Goal: Information Seeking & Learning: Learn about a topic

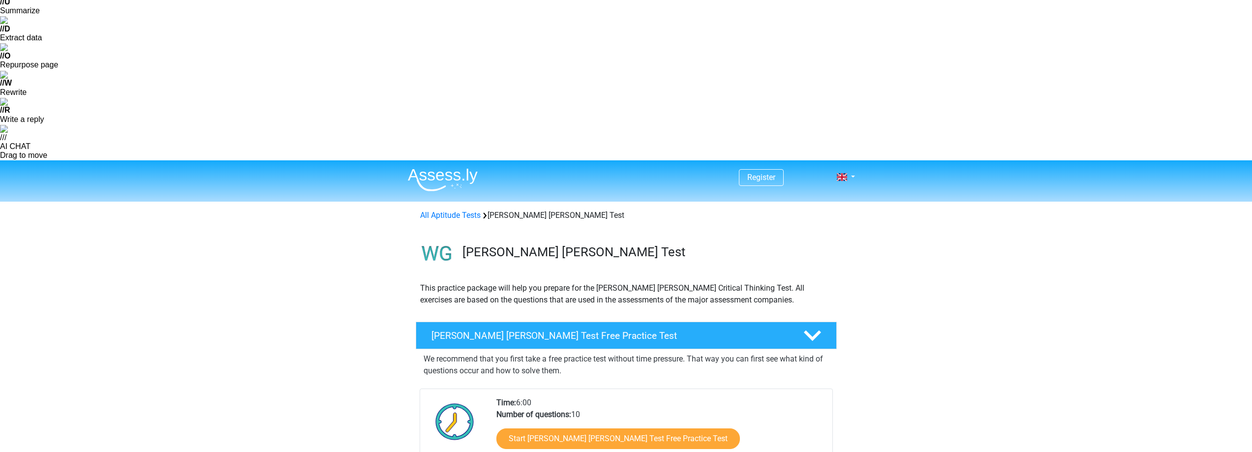
scroll to position [148, 0]
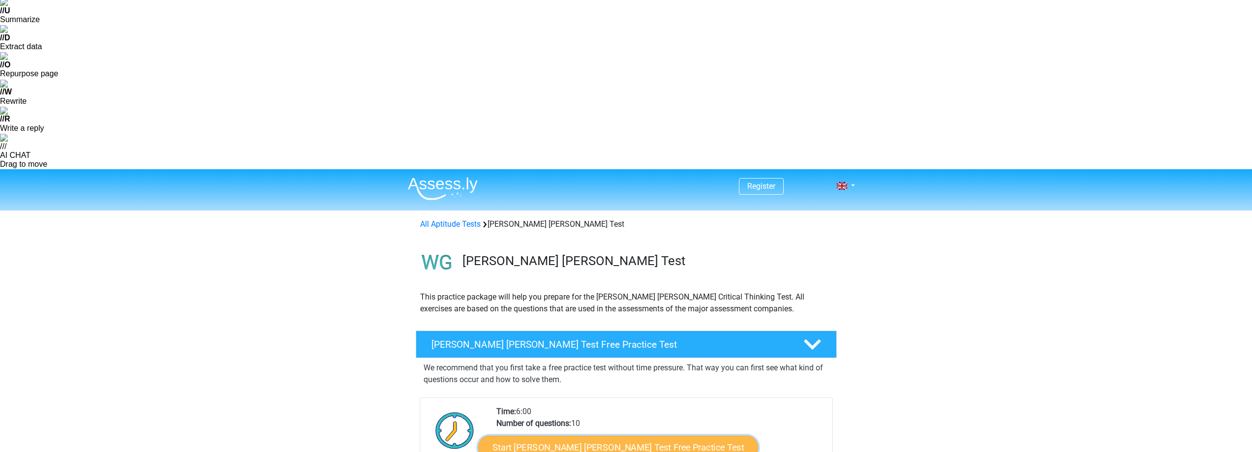
click at [622, 436] on link "Start Watson Glaser Test Free Practice Test" at bounding box center [618, 448] width 280 height 24
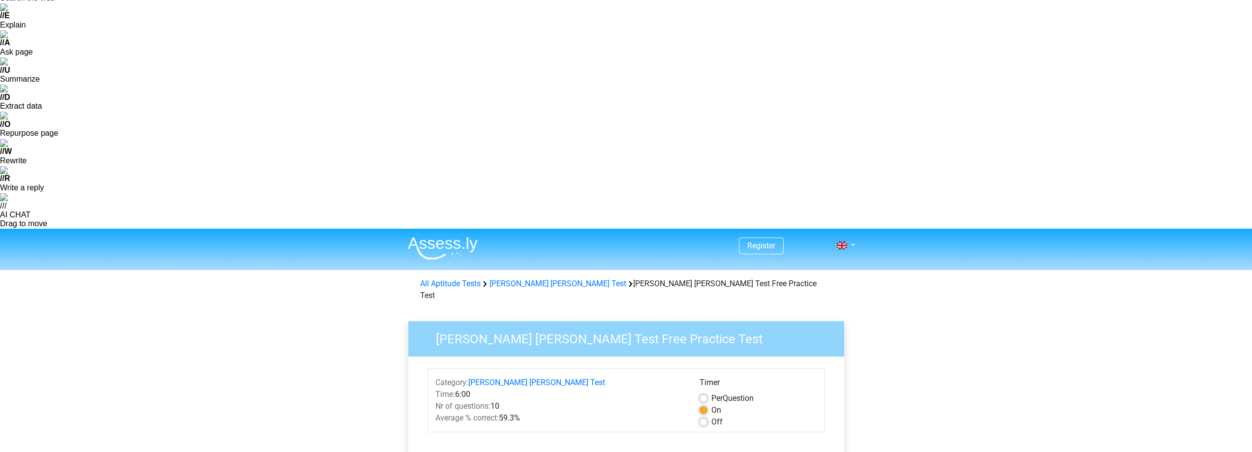
scroll to position [98, 0]
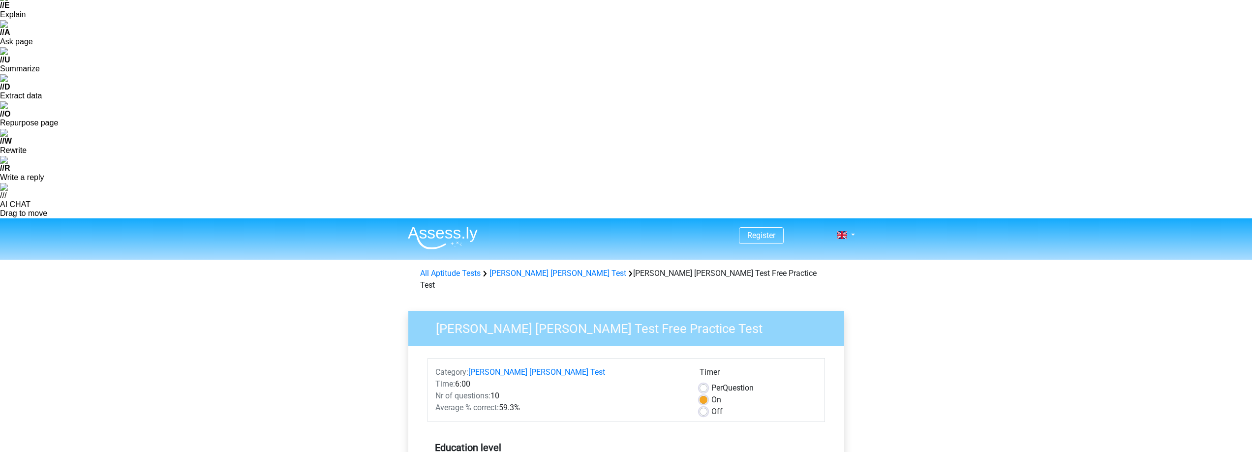
radio input "true"
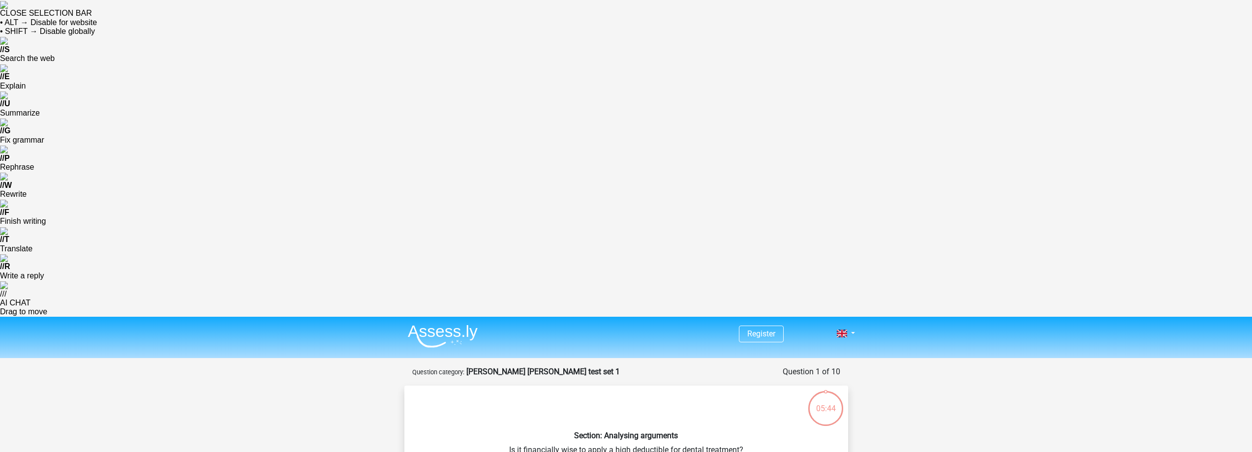
drag, startPoint x: 452, startPoint y: 173, endPoint x: 726, endPoint y: 186, distance: 274.2
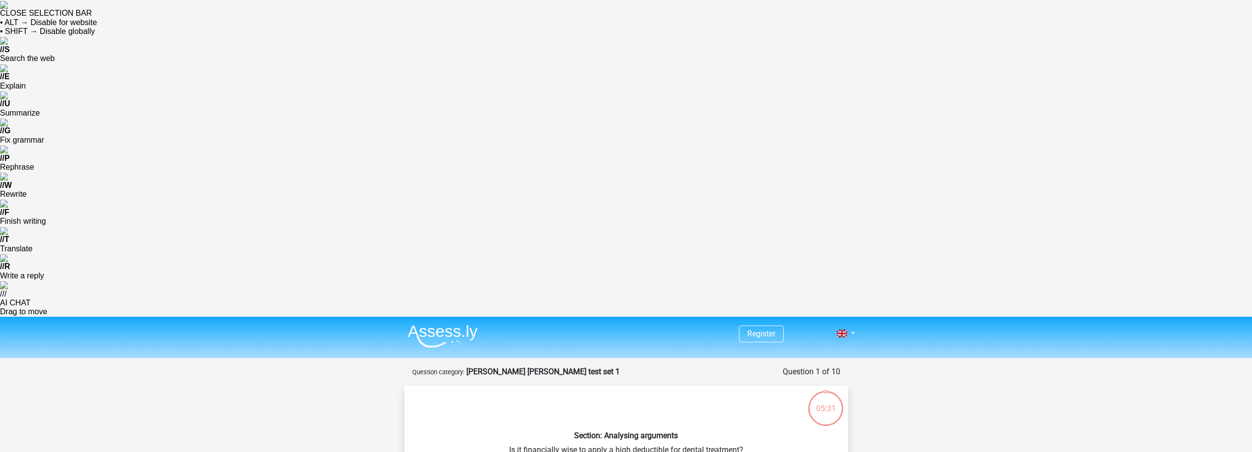
radio input "true"
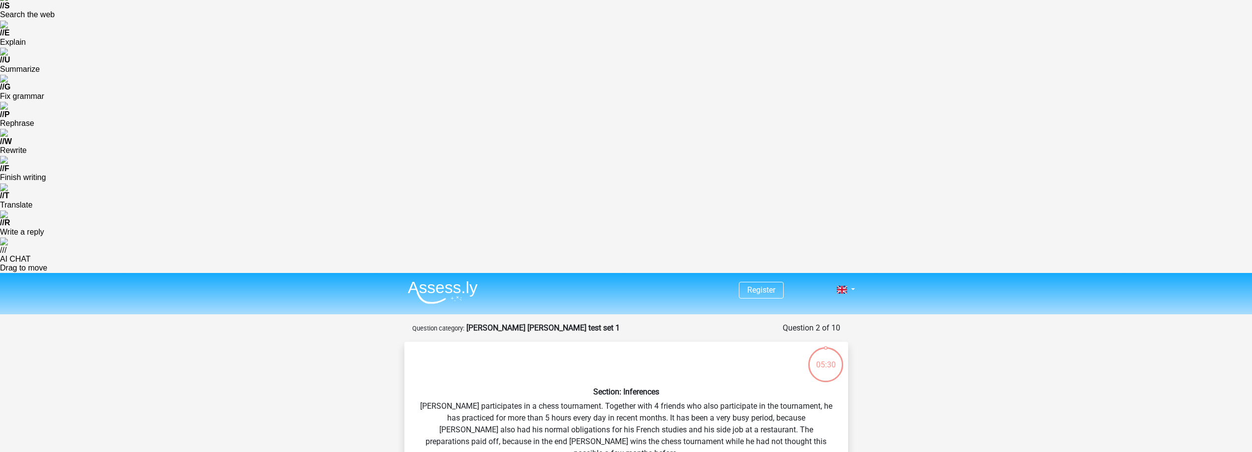
scroll to position [49, 0]
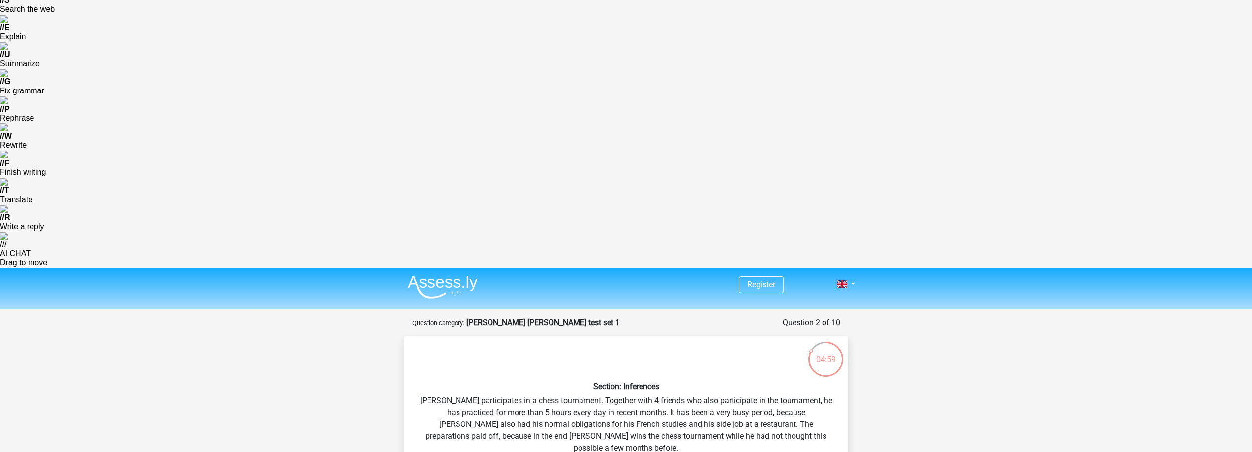
radio input "true"
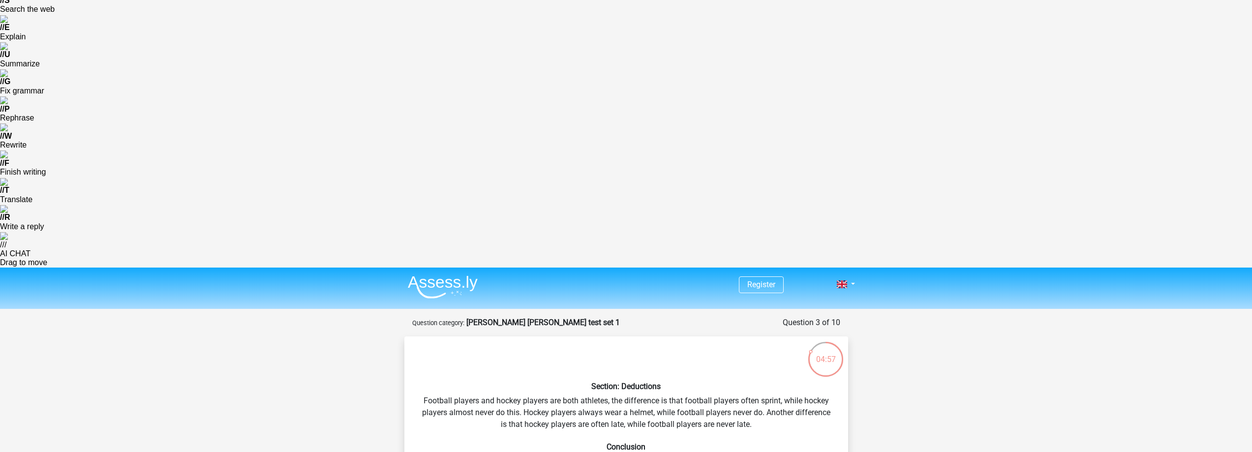
click at [486, 344] on div "Section: Deductions Football players and hockey players are both athletes, the …" at bounding box center [626, 456] width 436 height 224
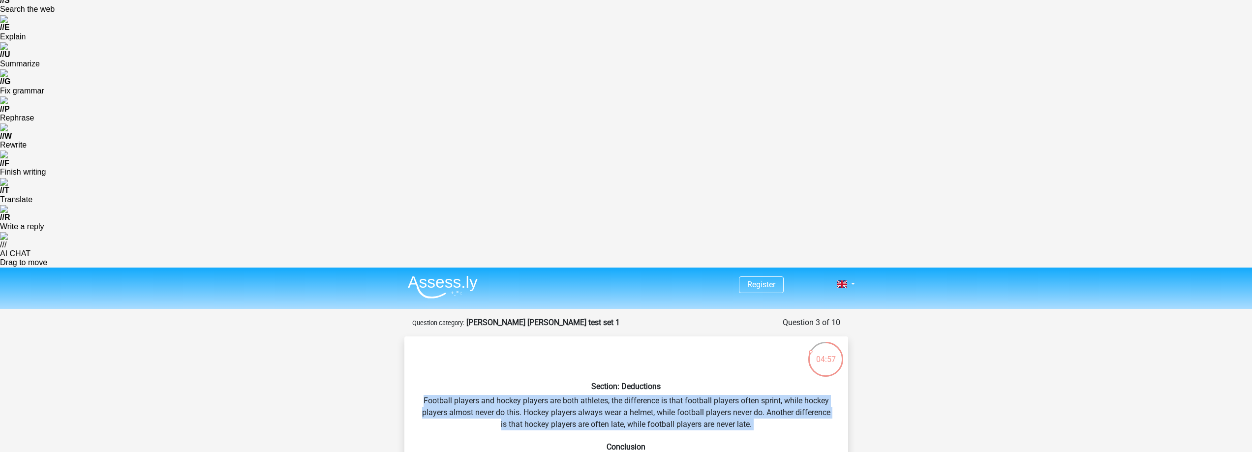
click at [486, 344] on div "Section: Deductions Football players and hockey players are both athletes, the …" at bounding box center [626, 456] width 436 height 224
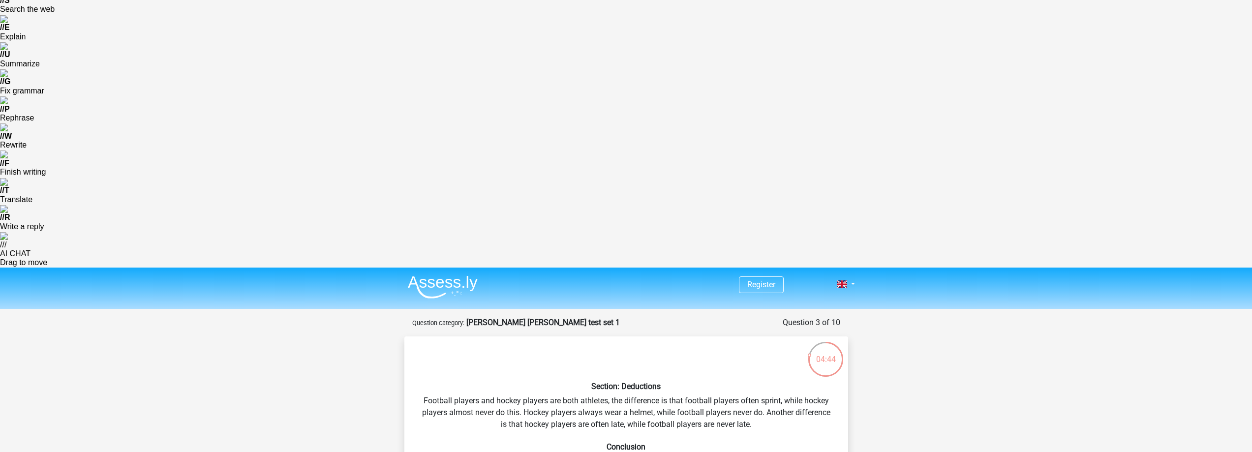
click at [631, 344] on div "Section: Deductions Football players and hockey players are both athletes, the …" at bounding box center [626, 456] width 436 height 224
click at [603, 344] on div "Section: Deductions Football players and hockey players are both athletes, the …" at bounding box center [626, 456] width 436 height 224
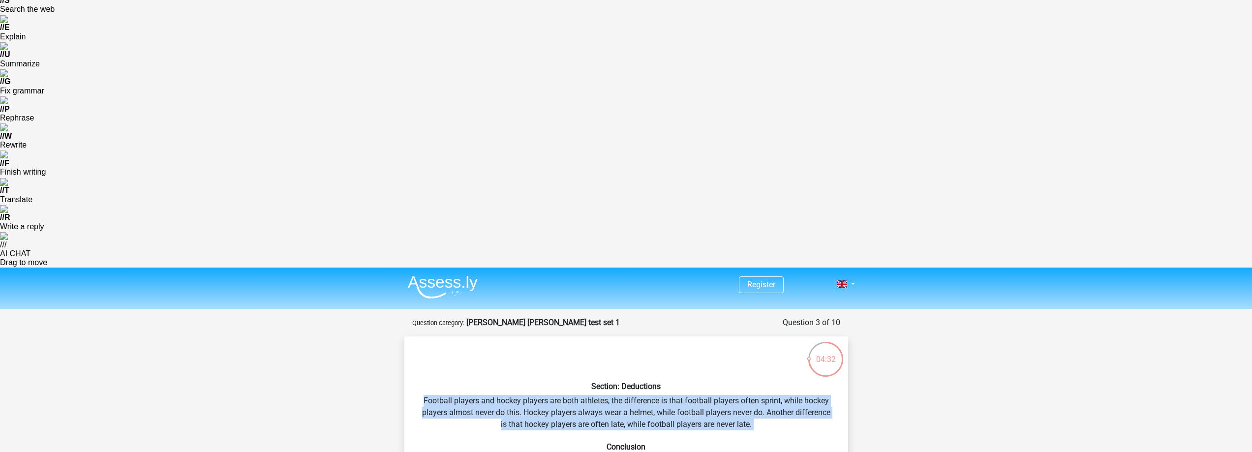
click at [603, 344] on div "Section: Deductions Football players and hockey players are both athletes, the …" at bounding box center [626, 456] width 436 height 224
click at [570, 344] on div "Section: Deductions Football players and hockey players are both athletes, the …" at bounding box center [626, 456] width 436 height 224
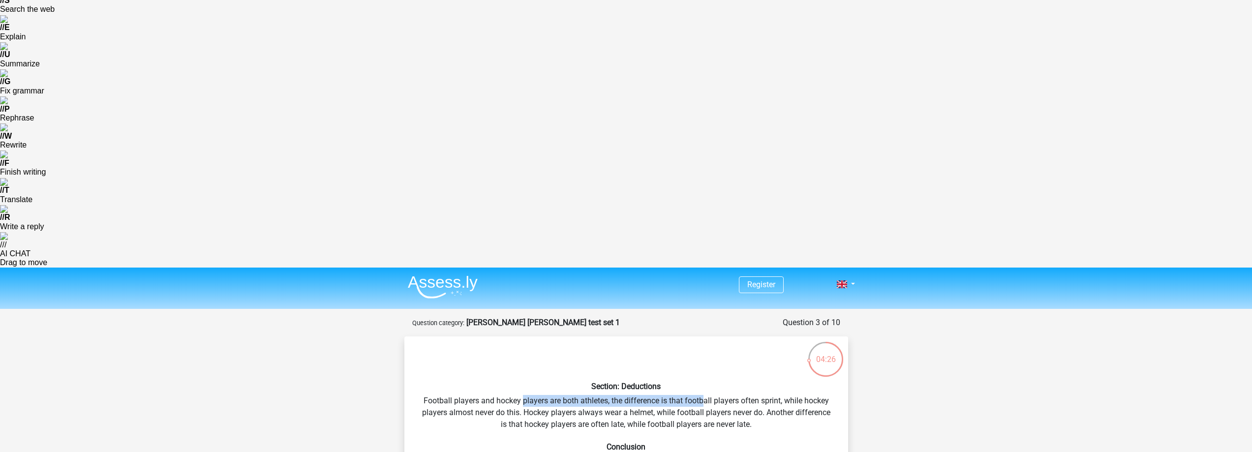
drag, startPoint x: 523, startPoint y: 80, endPoint x: 701, endPoint y: 88, distance: 178.2
click at [701, 344] on div "Section: Deductions Football players and hockey players are both athletes, the …" at bounding box center [626, 456] width 436 height 224
drag, startPoint x: 701, startPoint y: 88, endPoint x: 634, endPoint y: 131, distance: 79.7
click at [700, 344] on div "Section: Deductions Football players and hockey players are both athletes, the …" at bounding box center [626, 456] width 436 height 224
click at [677, 344] on div "Section: Deductions Football players and hockey players are both athletes, the …" at bounding box center [626, 456] width 436 height 224
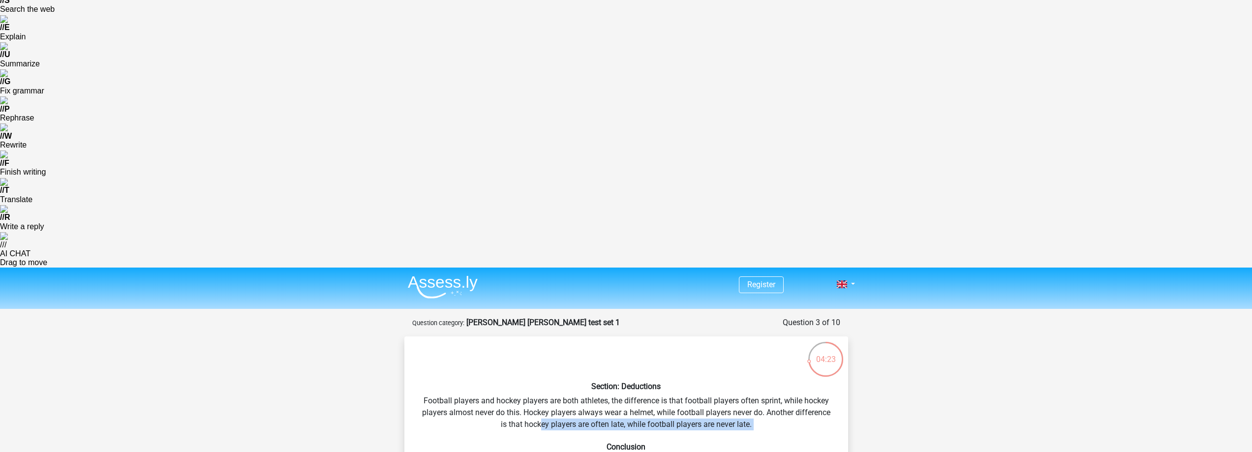
drag, startPoint x: 541, startPoint y: 107, endPoint x: 744, endPoint y: 115, distance: 203.7
click at [744, 344] on div "Section: Deductions Football players and hockey players are both athletes, the …" at bounding box center [626, 456] width 436 height 224
drag, startPoint x: 624, startPoint y: 97, endPoint x: 708, endPoint y: 99, distance: 83.6
click at [708, 344] on div "Section: Deductions Football players and hockey players are both athletes, the …" at bounding box center [626, 456] width 436 height 224
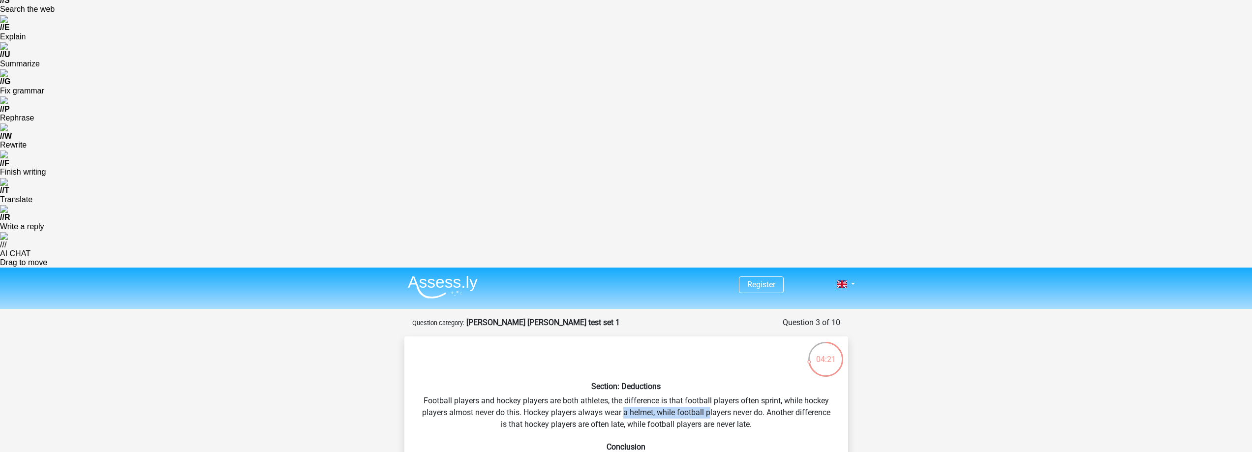
radio input "true"
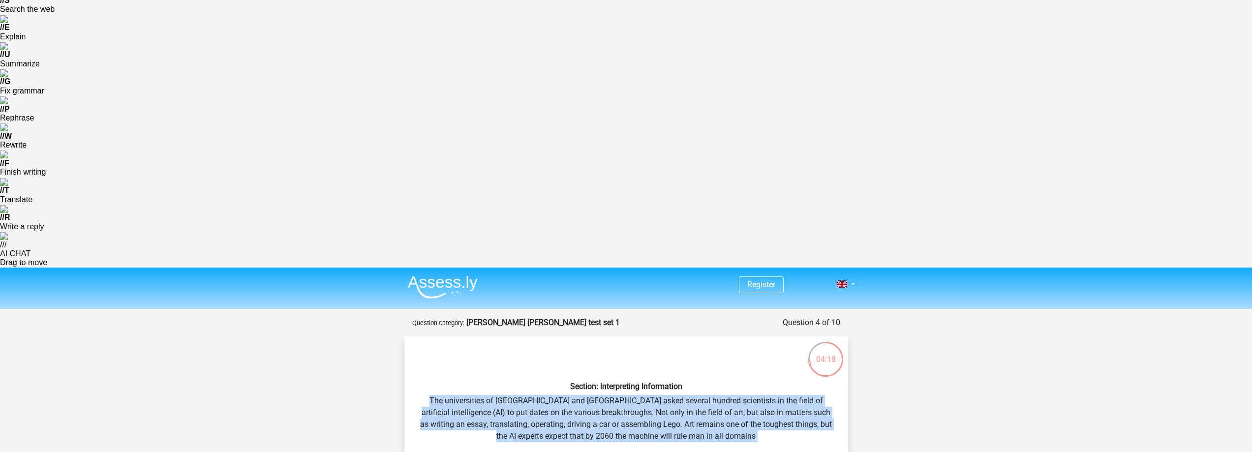
drag, startPoint x: 464, startPoint y: 81, endPoint x: 724, endPoint y: 120, distance: 263.5
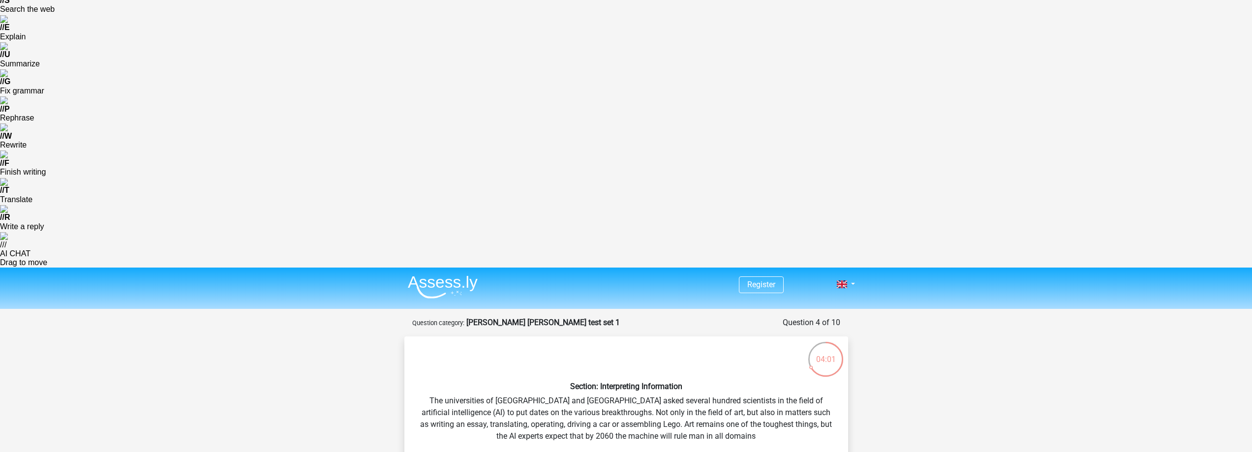
radio input "true"
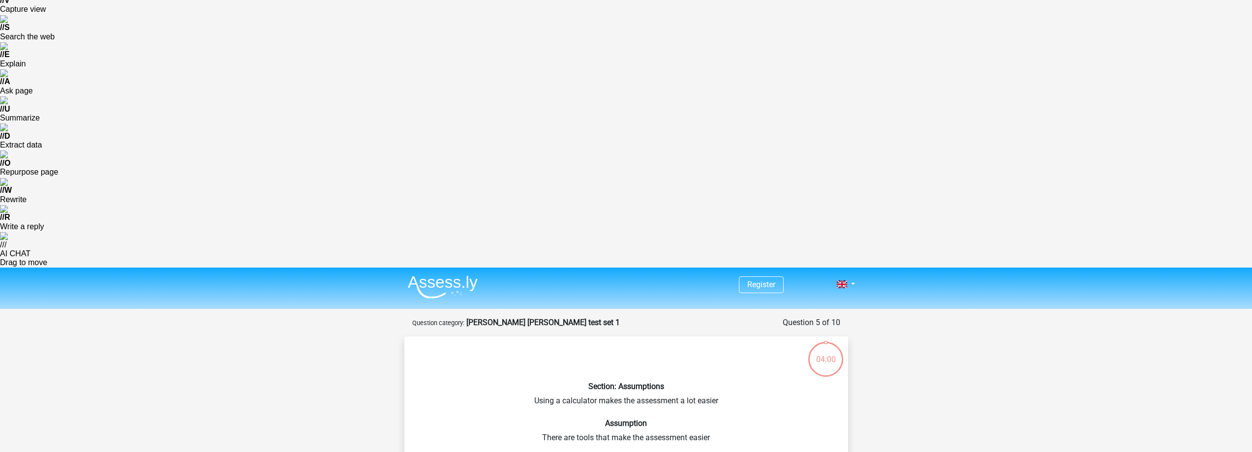
click at [605, 344] on div "Section: Assumptions Using a calculator makes the assessment a lot easier Assum…" at bounding box center [626, 438] width 436 height 189
click at [589, 344] on div "Section: Assumptions Using a calculator makes the assessment a lot easier Assum…" at bounding box center [626, 438] width 436 height 189
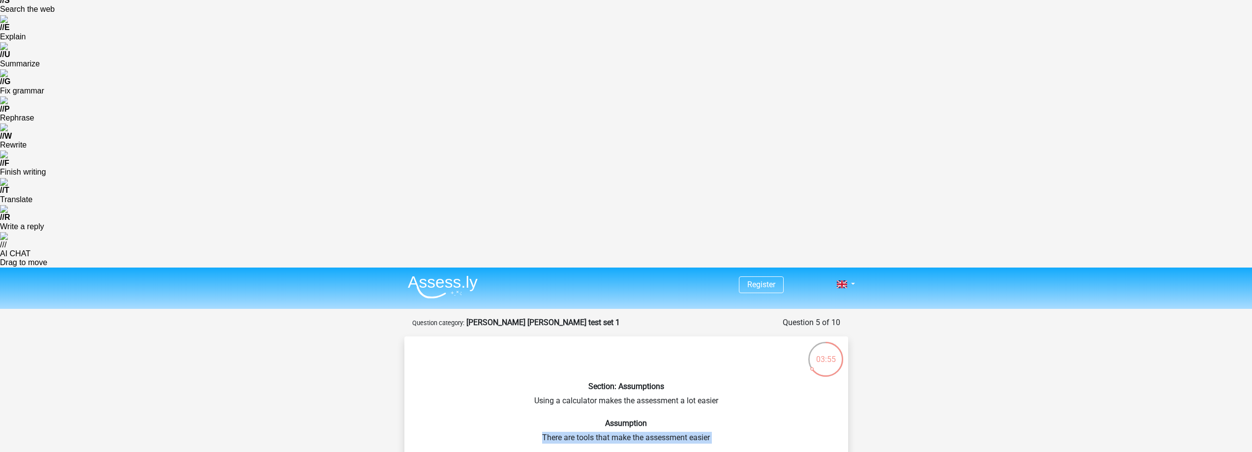
click at [589, 344] on div "Section: Assumptions Using a calculator makes the assessment a lot easier Assum…" at bounding box center [626, 438] width 436 height 189
radio input "true"
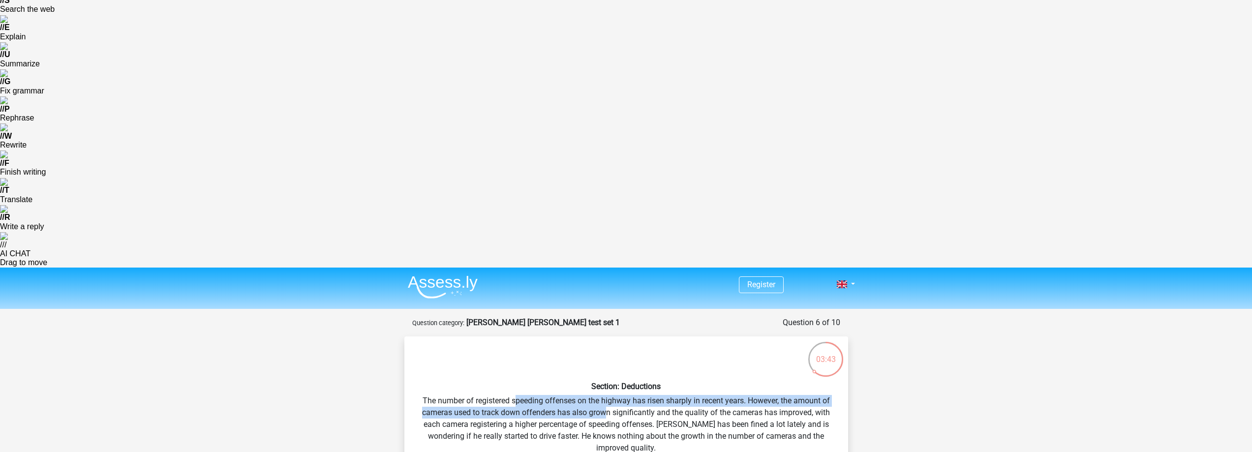
drag, startPoint x: 513, startPoint y: 84, endPoint x: 604, endPoint y: 98, distance: 92.2
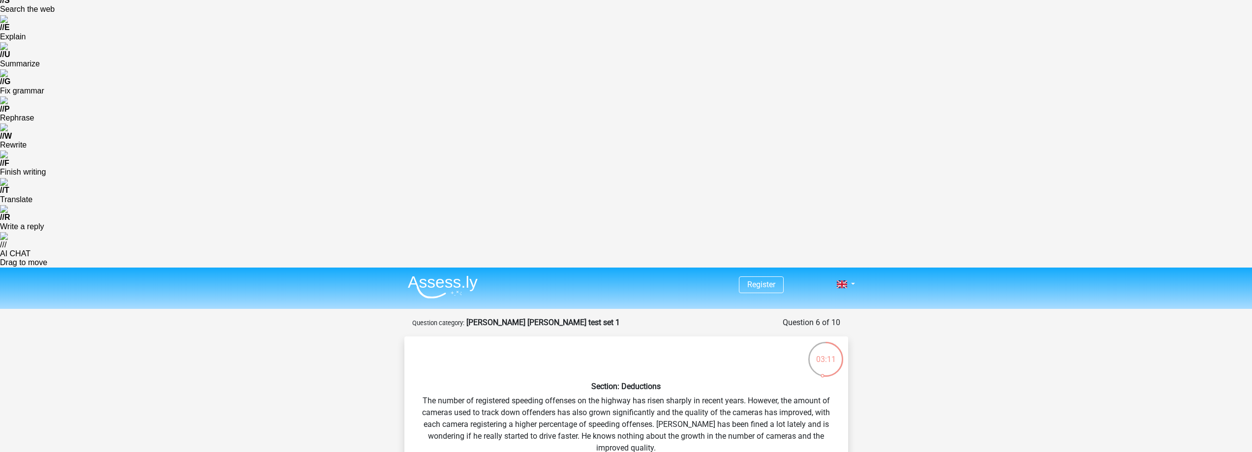
radio input "true"
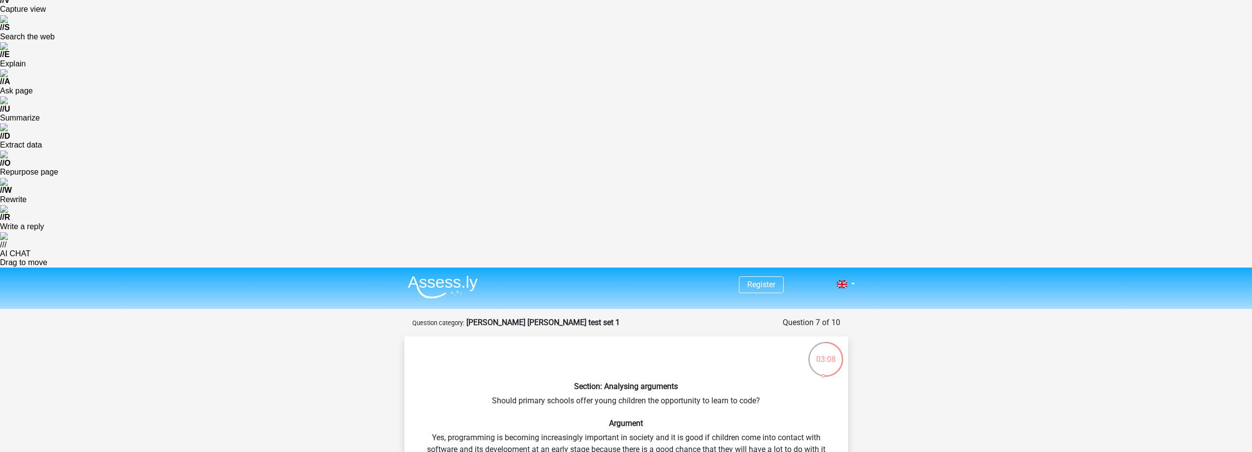
click at [519, 344] on div "Section: Analysing arguments Should primary schools offer young children the op…" at bounding box center [626, 450] width 436 height 212
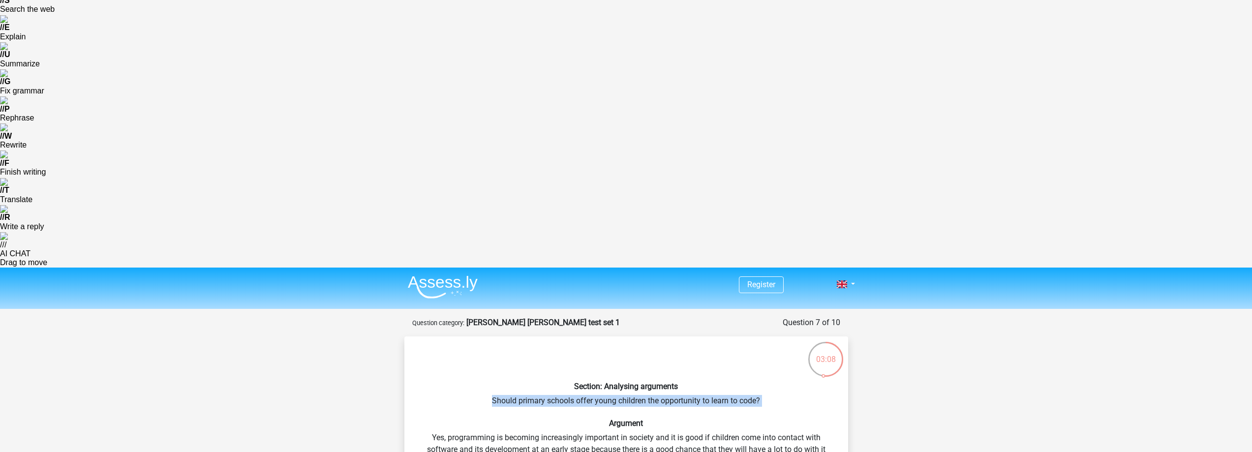
click at [519, 344] on div "Section: Analysing arguments Should primary schools offer young children the op…" at bounding box center [626, 450] width 436 height 212
click at [488, 344] on div "Section: Analysing arguments Should primary schools offer young children the op…" at bounding box center [626, 450] width 436 height 212
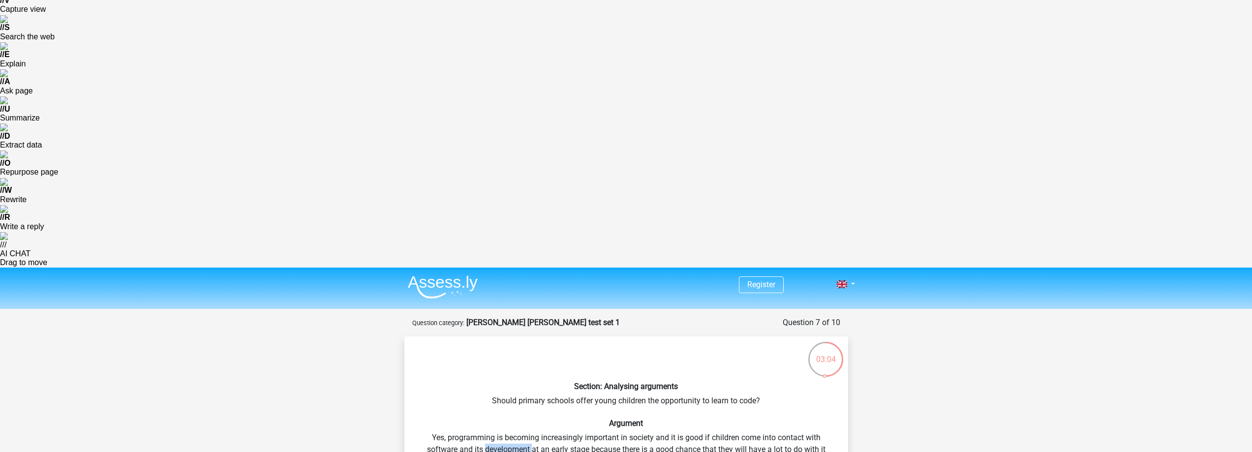
click at [488, 344] on div "Section: Analysing arguments Should primary schools offer young children the op…" at bounding box center [626, 450] width 436 height 212
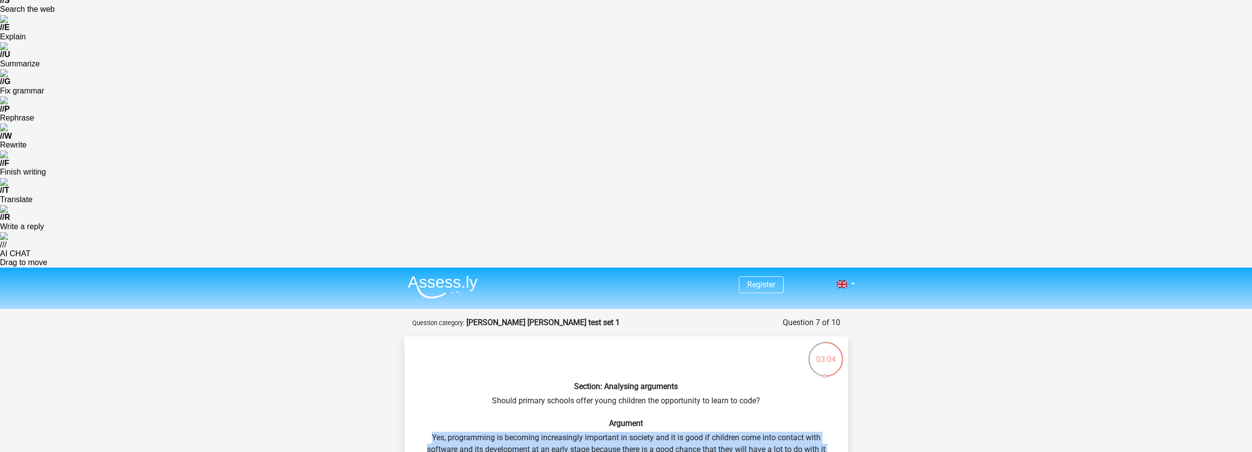
click at [488, 344] on div "Section: Analysing arguments Should primary schools offer young children the op…" at bounding box center [626, 450] width 436 height 212
radio input "true"
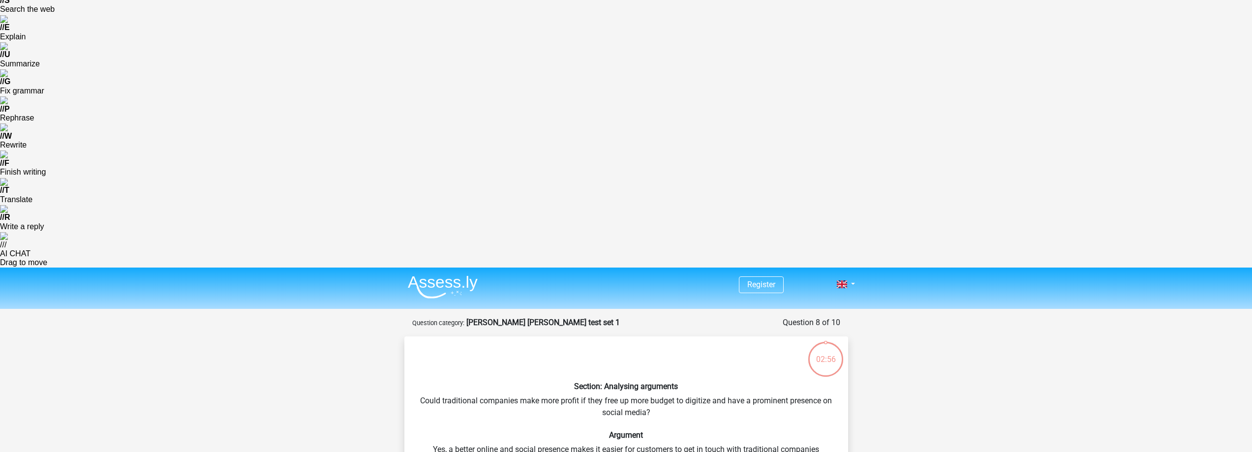
click at [572, 344] on div "Section: Analysing arguments Could traditional companies make more profit if th…" at bounding box center [626, 450] width 436 height 212
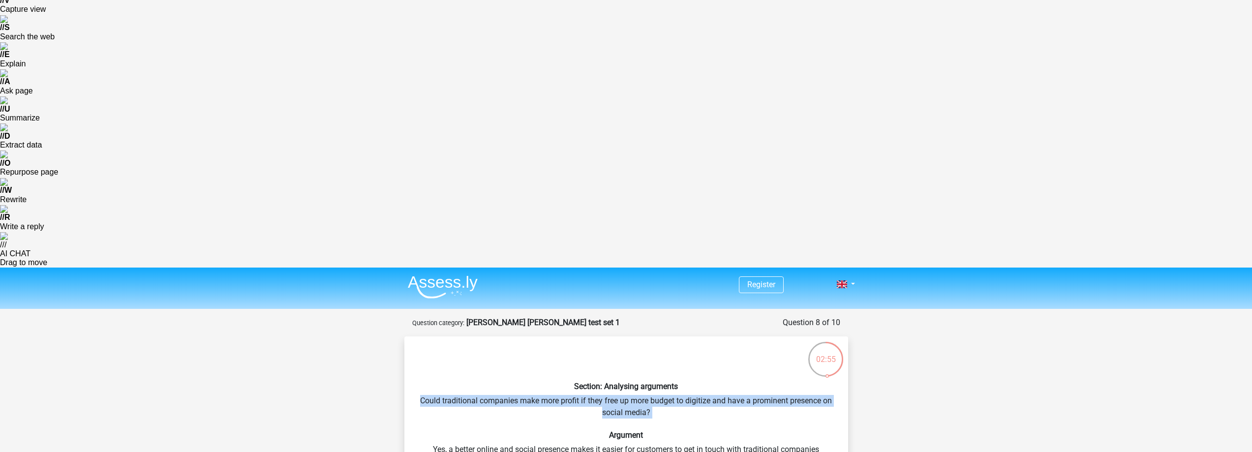
click at [572, 344] on div "Section: Analysing arguments Could traditional companies make more profit if th…" at bounding box center [626, 450] width 436 height 212
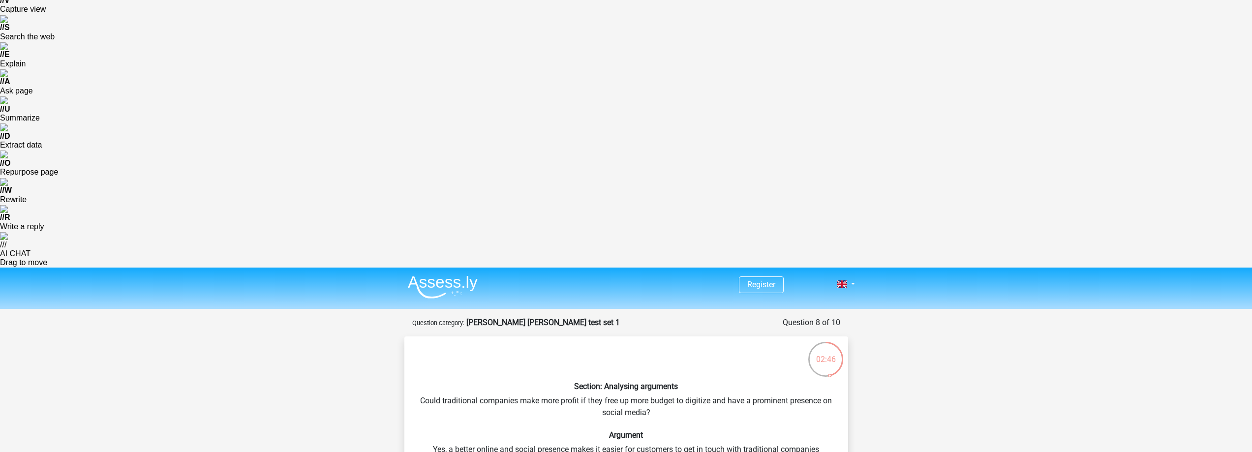
click at [574, 344] on div "Section: Analysing arguments Could traditional companies make more profit if th…" at bounding box center [626, 450] width 436 height 212
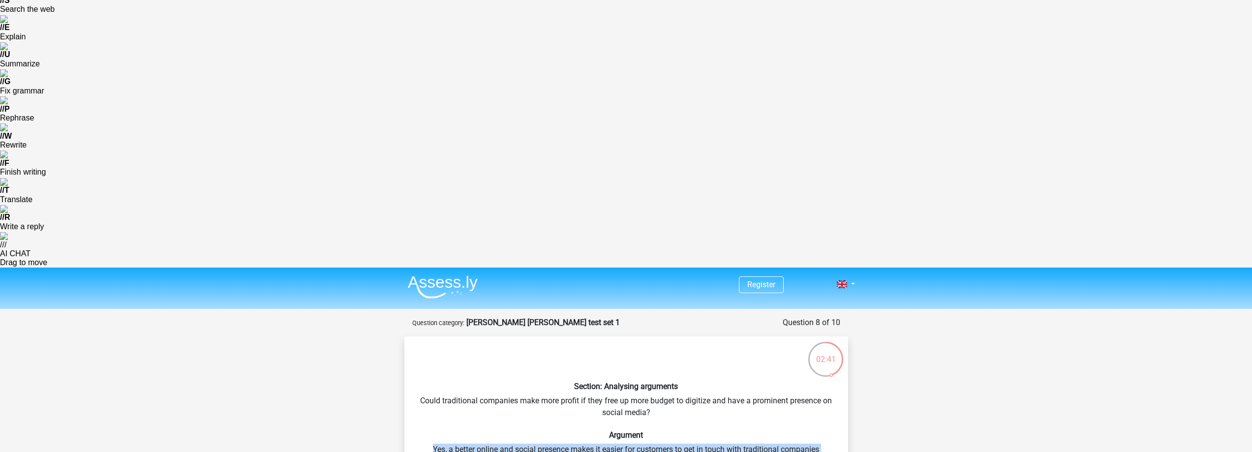
radio input "true"
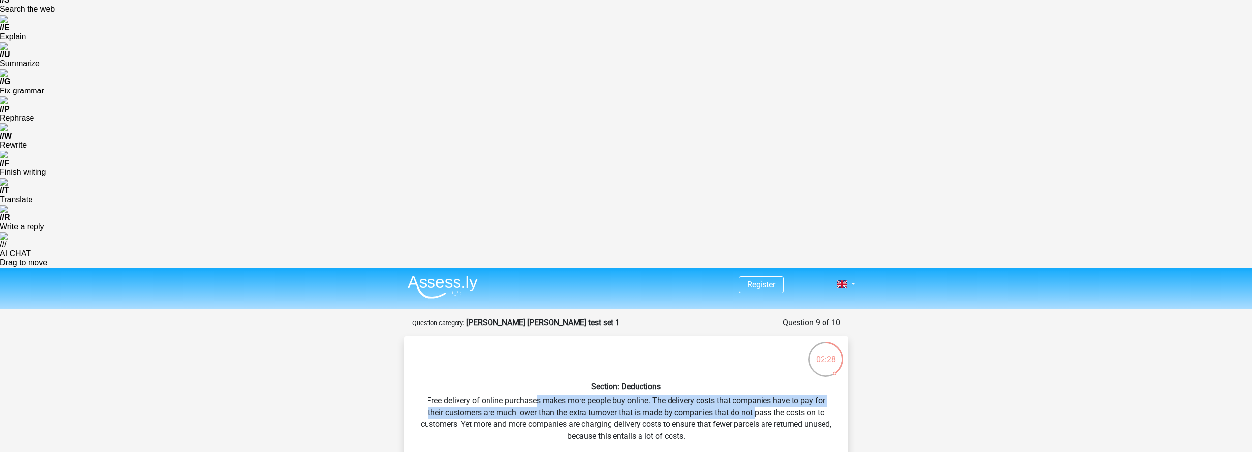
drag, startPoint x: 538, startPoint y: 82, endPoint x: 755, endPoint y: 92, distance: 217.6
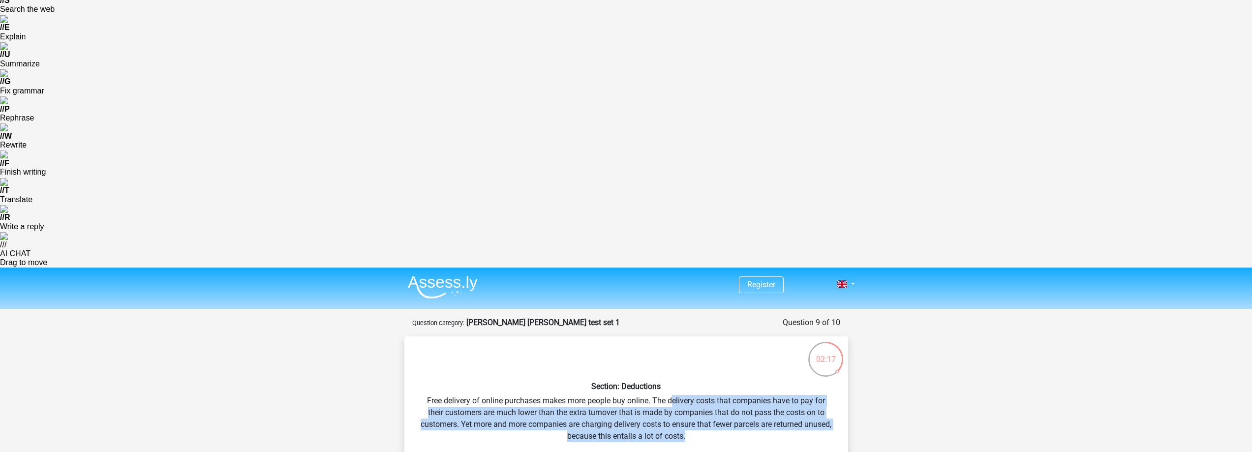
drag, startPoint x: 673, startPoint y: 85, endPoint x: 804, endPoint y: 116, distance: 134.4
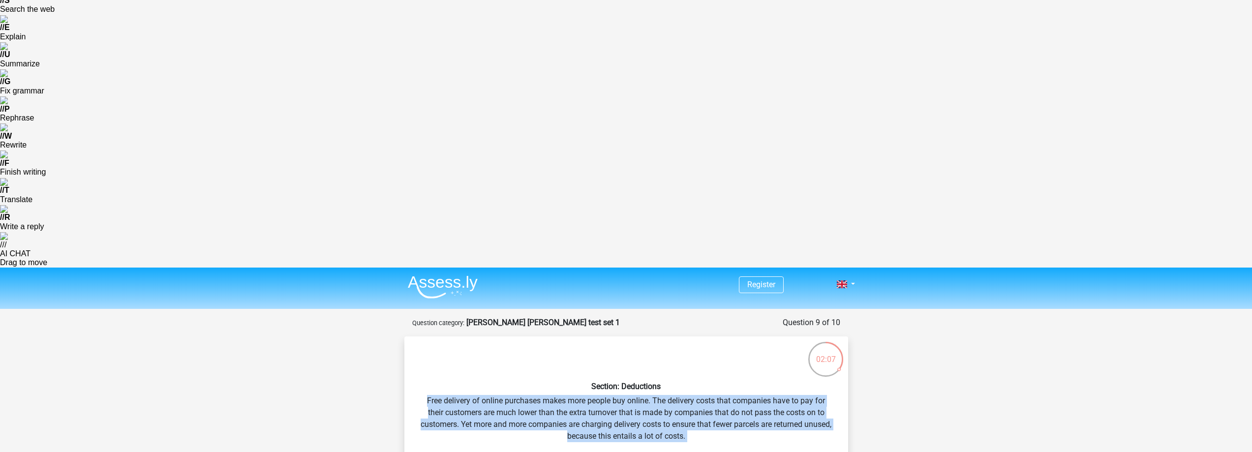
drag, startPoint x: 671, startPoint y: 110, endPoint x: 665, endPoint y: 114, distance: 7.4
drag, startPoint x: 665, startPoint y: 114, endPoint x: 499, endPoint y: 215, distance: 195.1
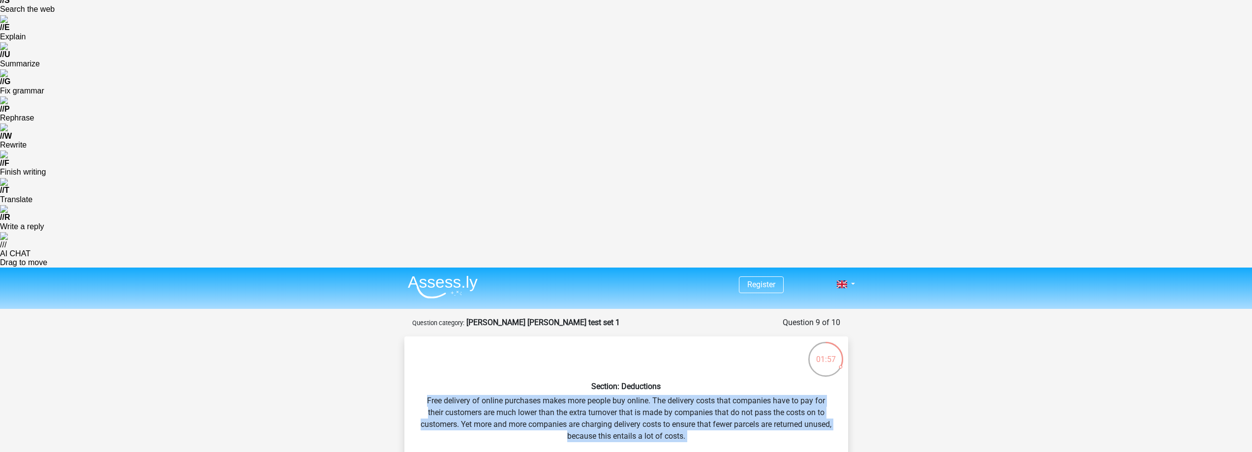
radio input "true"
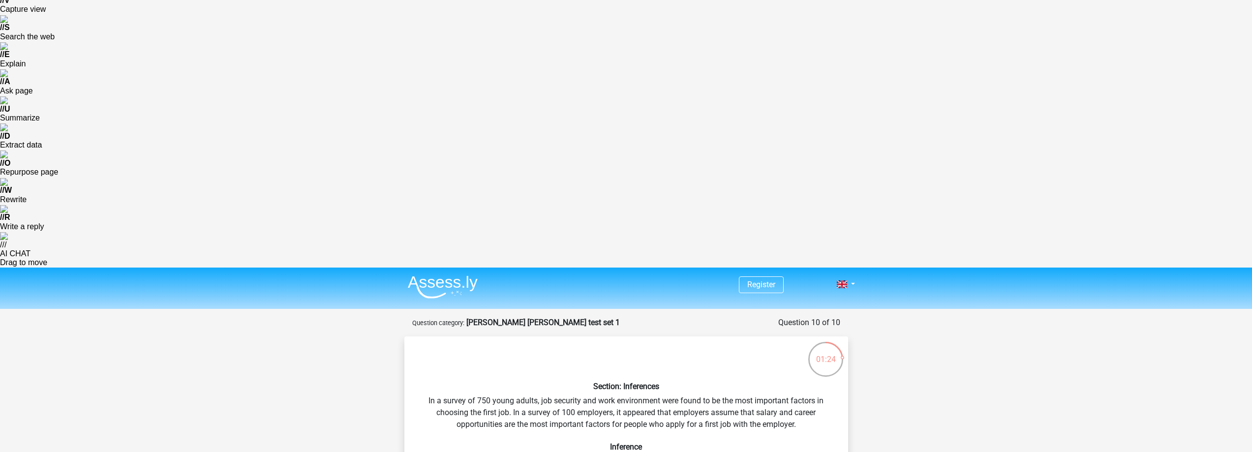
radio input "true"
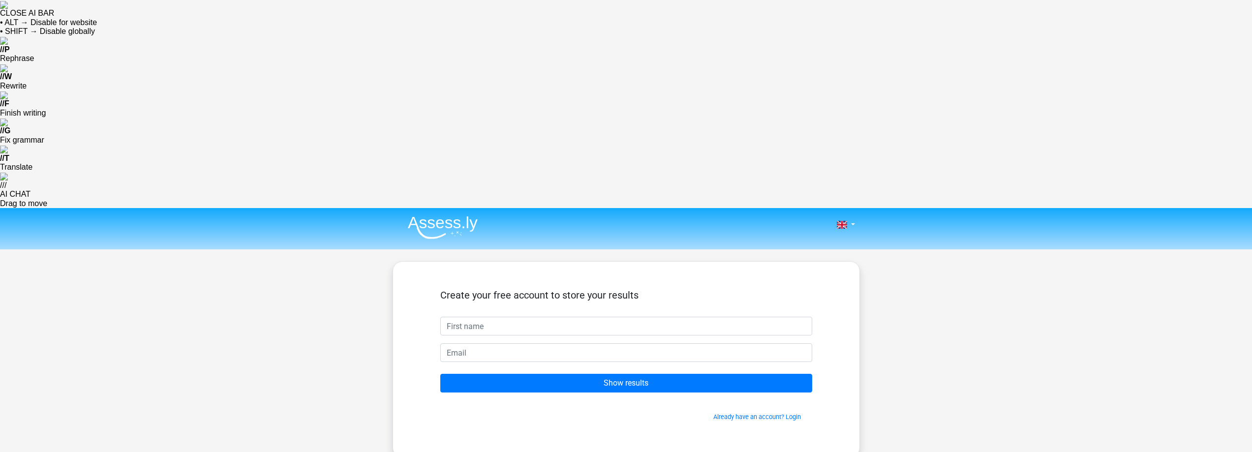
click at [520, 317] on input "text" at bounding box center [626, 326] width 372 height 19
type input "[PERSON_NAME]"
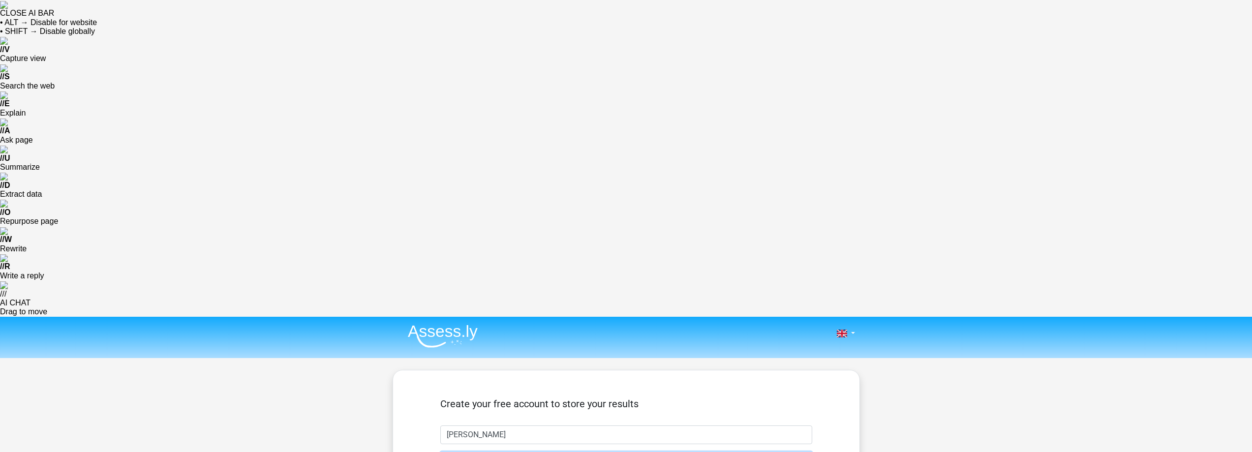
type input "[EMAIL_ADDRESS][DOMAIN_NAME]"
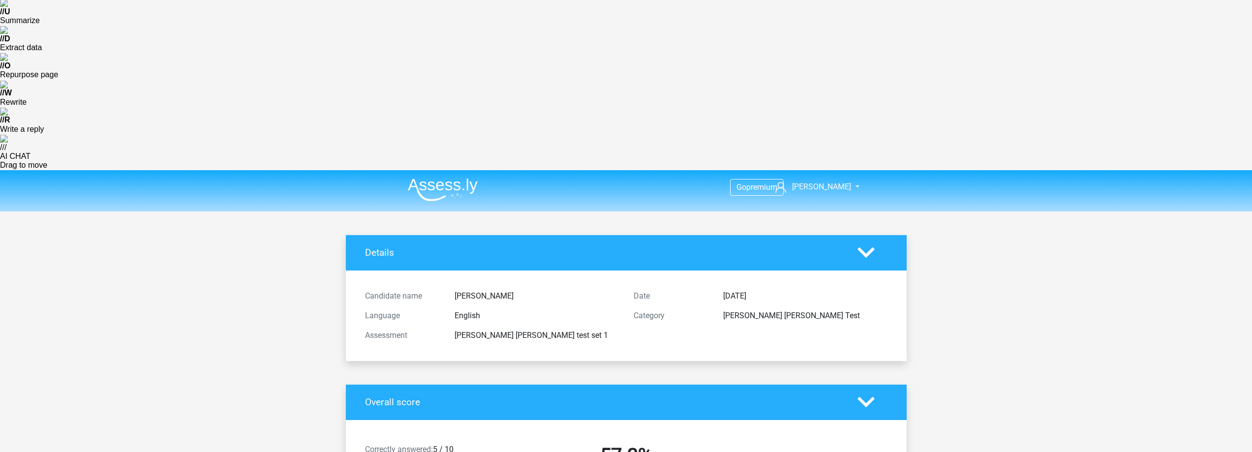
scroll to position [148, 0]
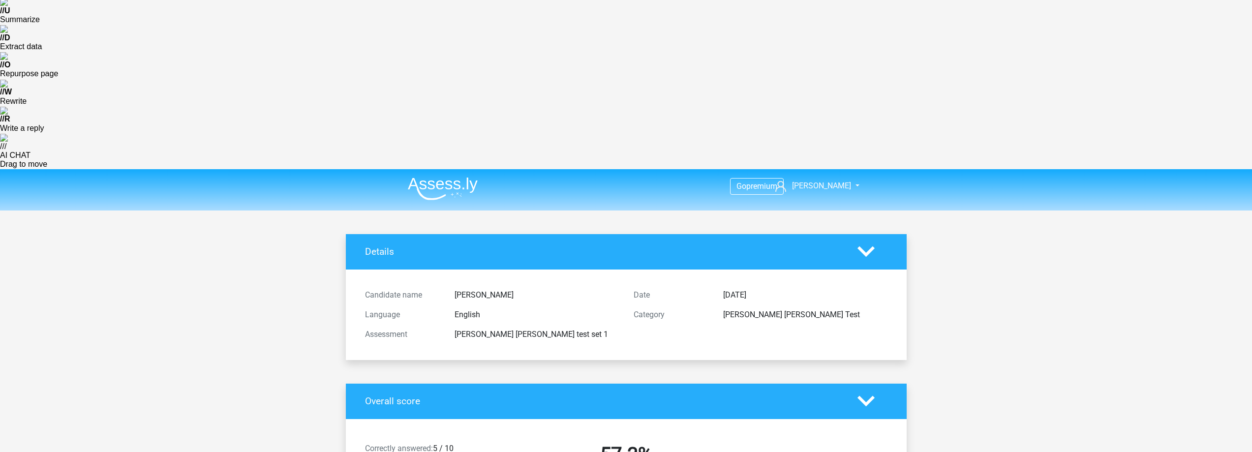
click at [420, 444] on span "Correctly answered:" at bounding box center [399, 448] width 68 height 9
click at [414, 443] on div "Correctly answered: 5 / 10 Time taken: 4:37" at bounding box center [425, 457] width 134 height 28
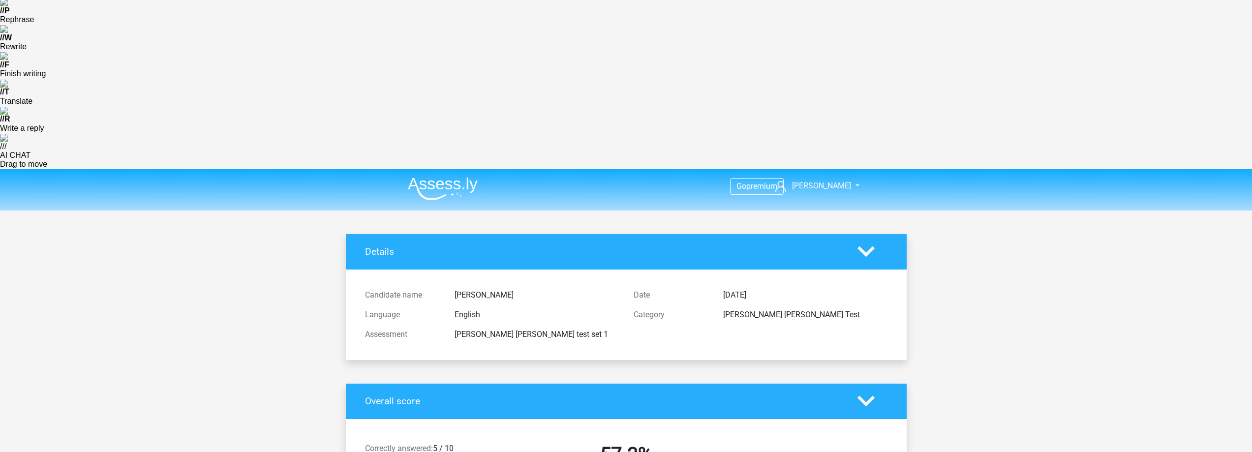
click at [414, 443] on div "Correctly answered: 5 / 10 Time taken: 4:37" at bounding box center [425, 457] width 134 height 28
click at [420, 444] on span "Correctly answered:" at bounding box center [399, 448] width 68 height 9
click at [418, 443] on div "Correctly answered: 5 / 10 Time taken: 4:37" at bounding box center [425, 457] width 134 height 28
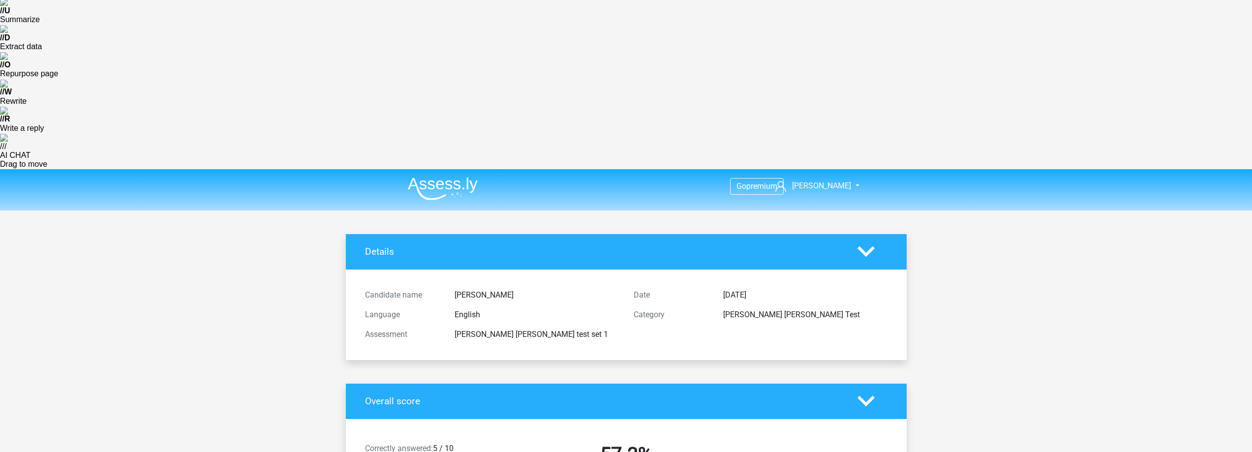
click at [418, 443] on div "Correctly answered: 5 / 10 Time taken: 4:37" at bounding box center [425, 457] width 134 height 28
click at [424, 444] on span "Correctly answered:" at bounding box center [399, 448] width 68 height 9
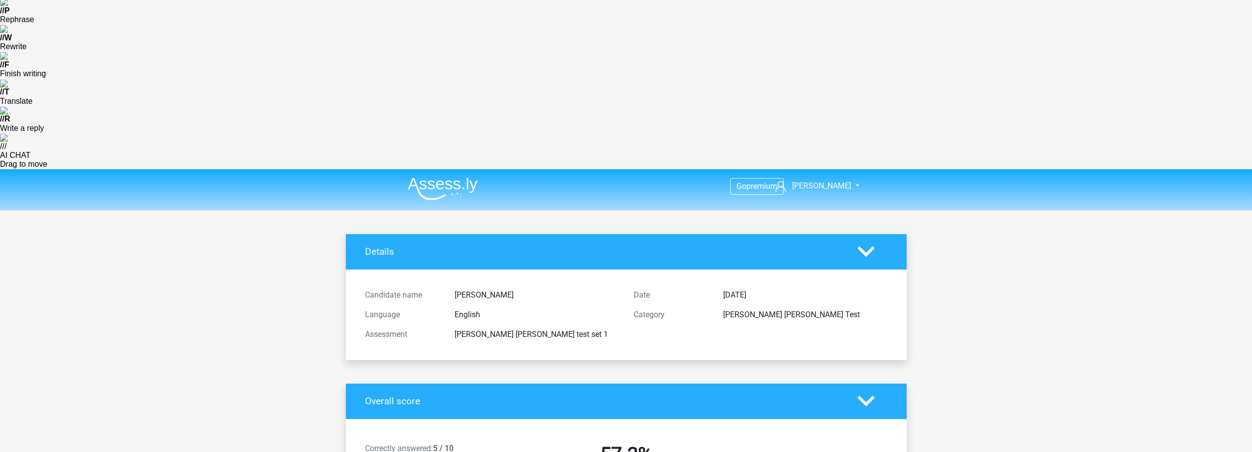
click at [420, 443] on div "Correctly answered: 5 / 10 Time taken: 4:37" at bounding box center [425, 457] width 134 height 28
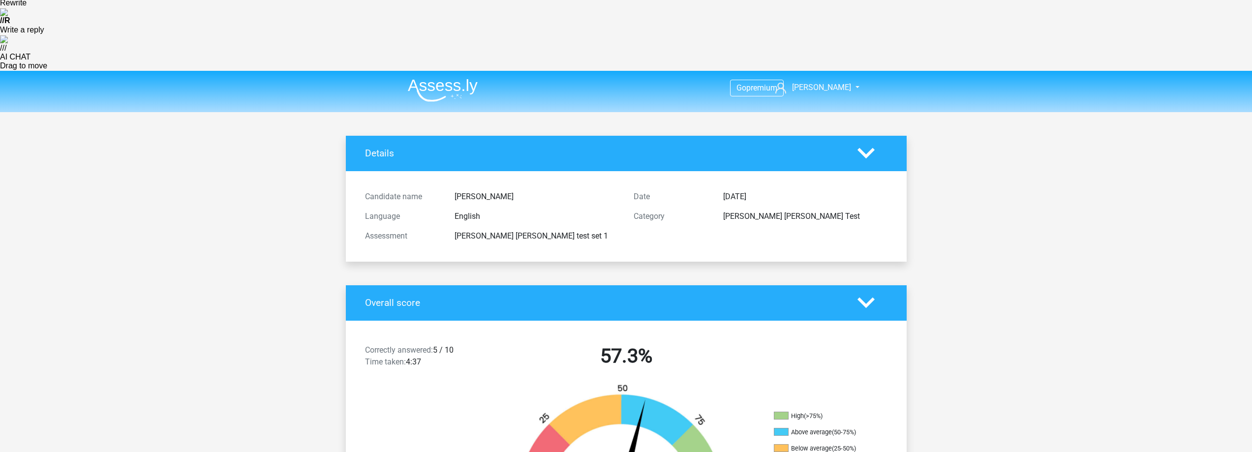
scroll to position [0, 0]
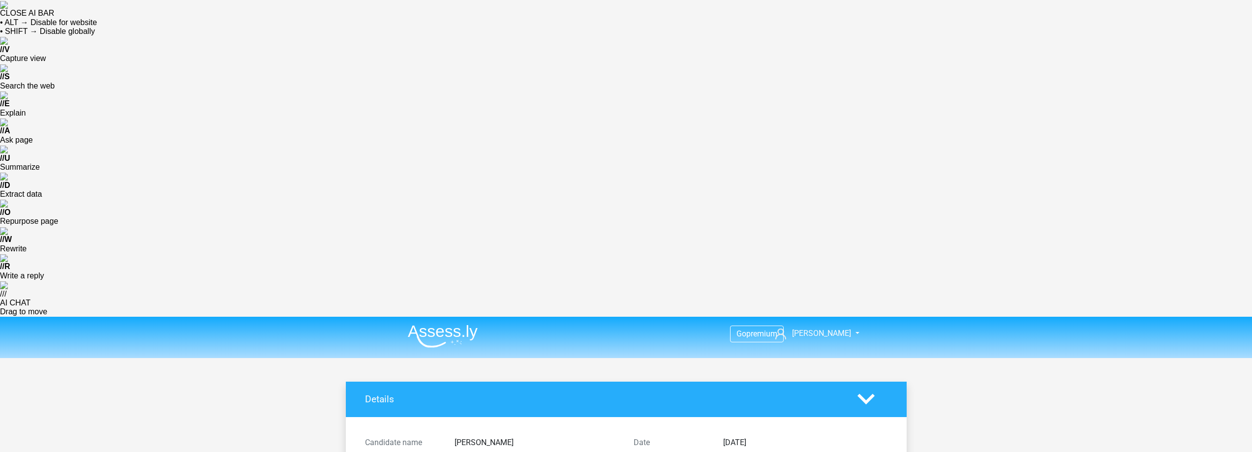
click at [859, 390] on icon at bounding box center [865, 398] width 17 height 17
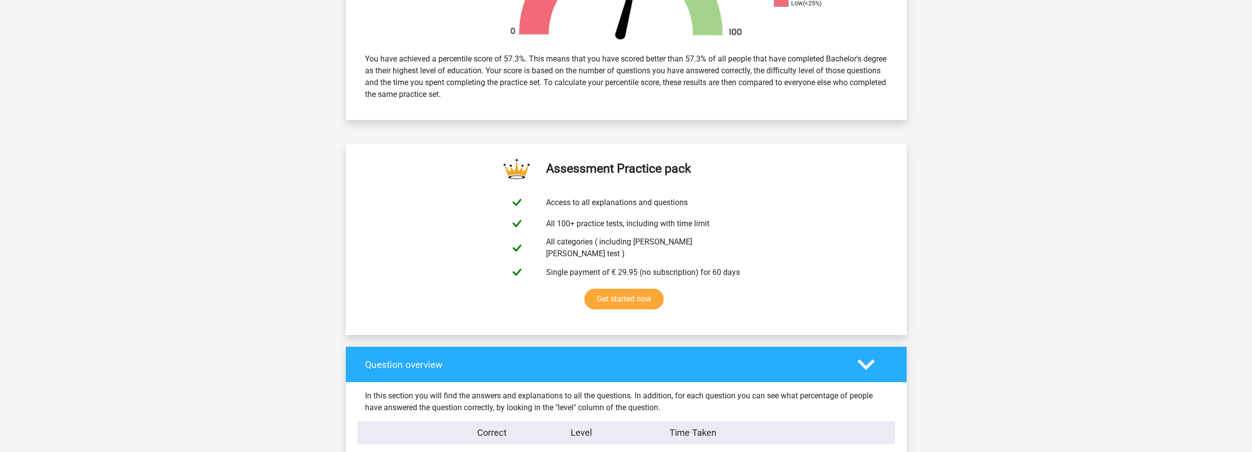
scroll to position [738, 0]
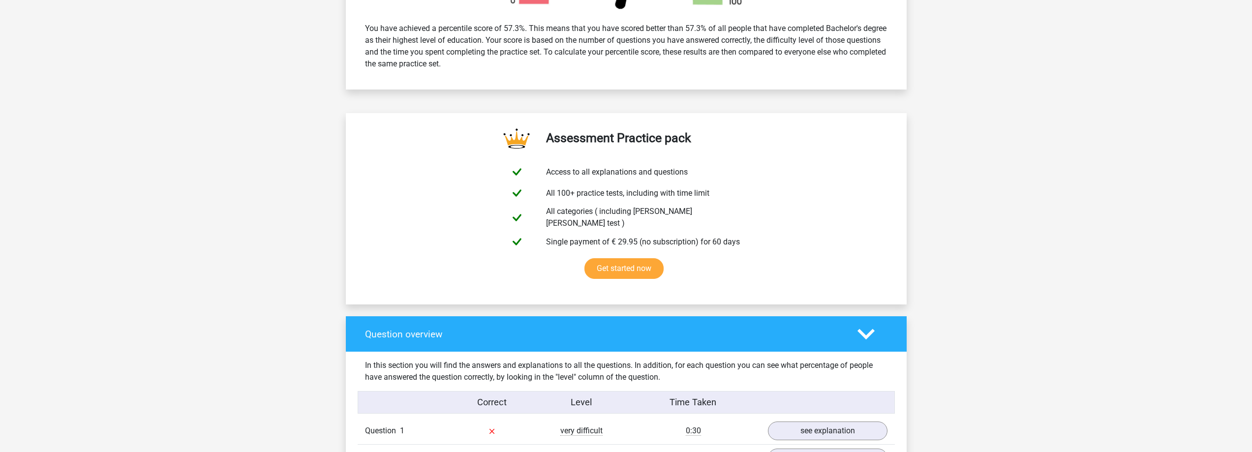
click at [545, 444] on div "Question 2 average 0:32 see explanation" at bounding box center [626, 457] width 537 height 27
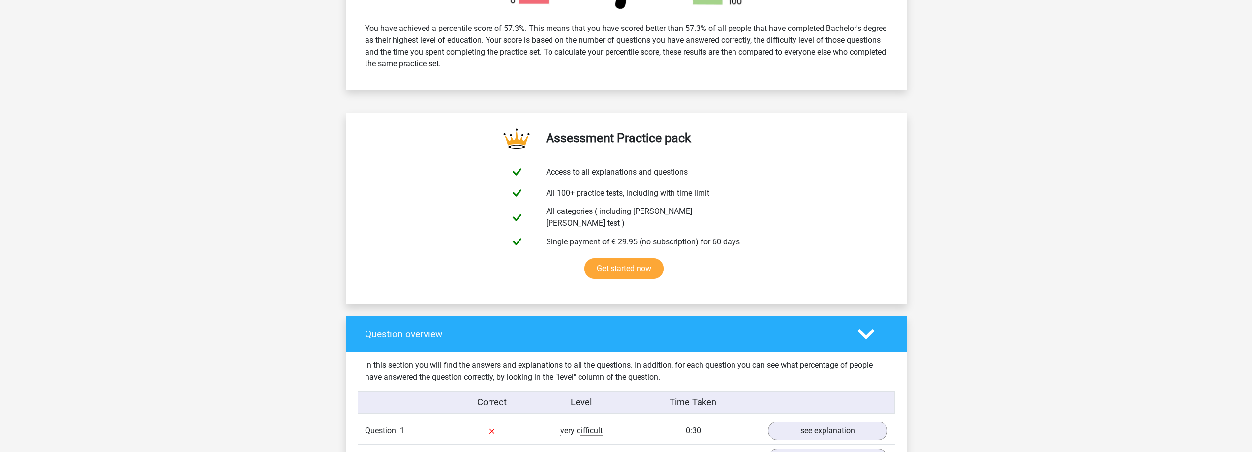
click at [545, 444] on div "Question 2 average 0:32 see explanation" at bounding box center [626, 457] width 537 height 27
click at [545, 418] on div "Question 1 very difficult 0:30 see explanation" at bounding box center [626, 431] width 537 height 27
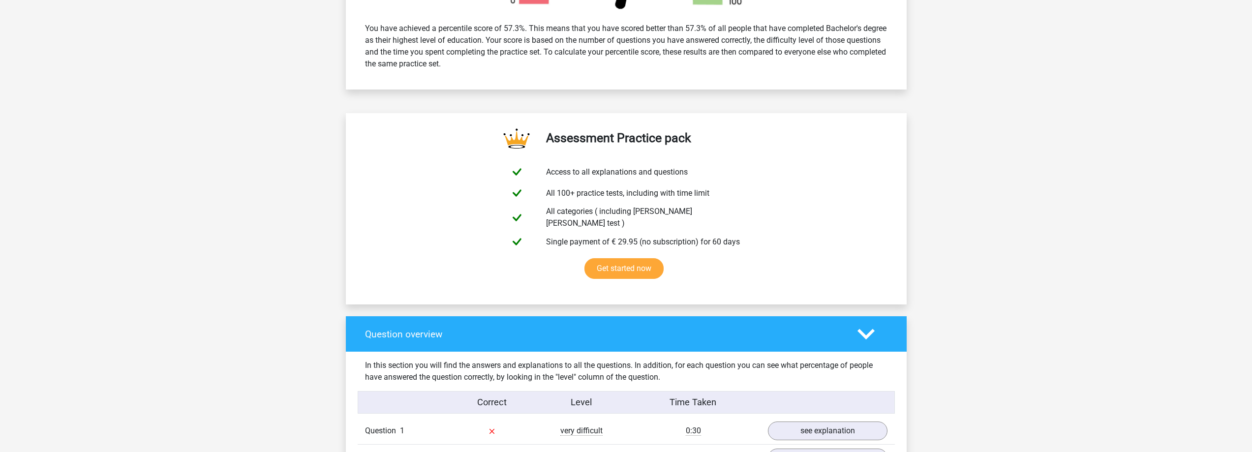
click at [544, 444] on div "Question 2 average 0:32 see explanation" at bounding box center [626, 457] width 537 height 27
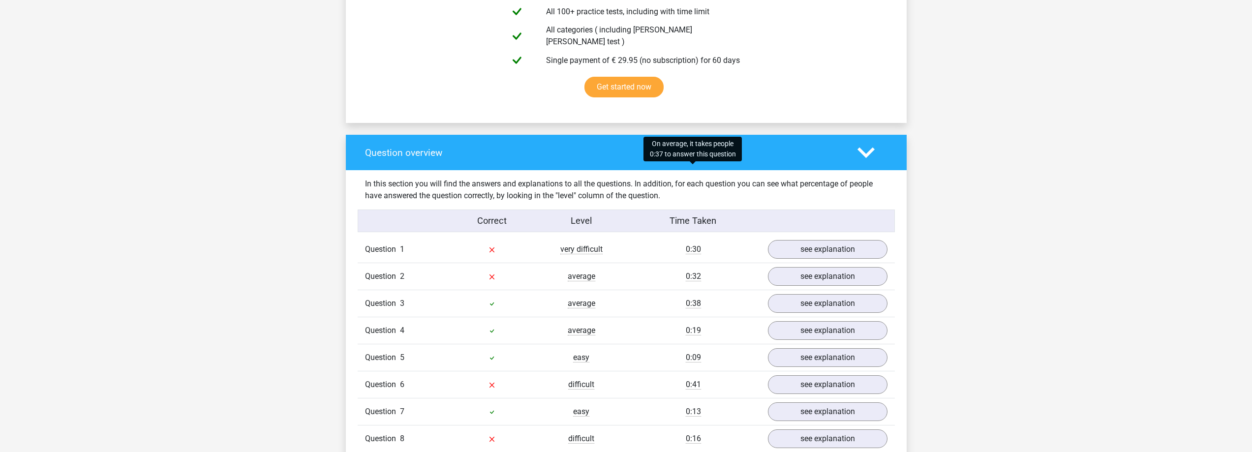
scroll to position [984, 0]
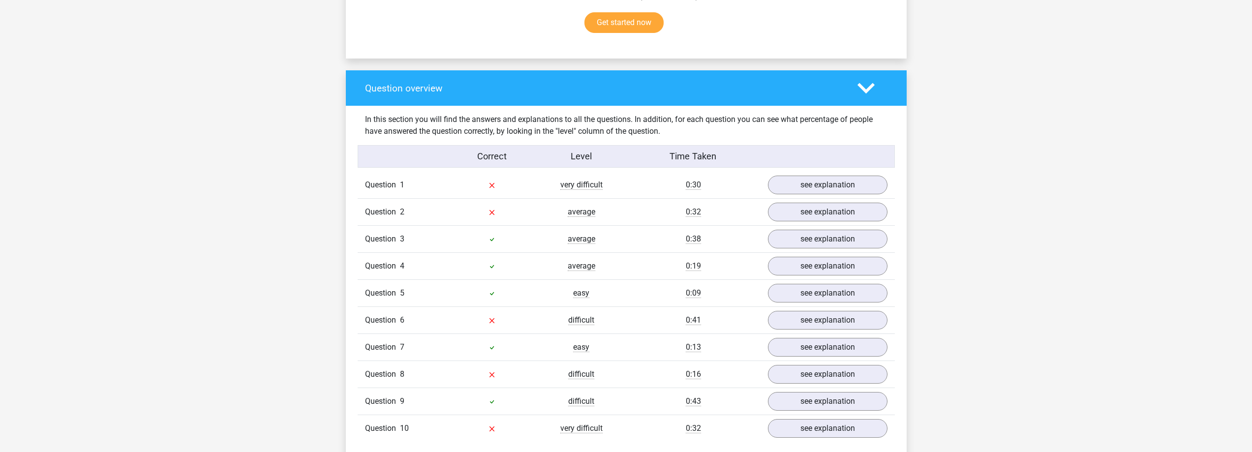
drag, startPoint x: 494, startPoint y: 289, endPoint x: 401, endPoint y: 142, distance: 173.6
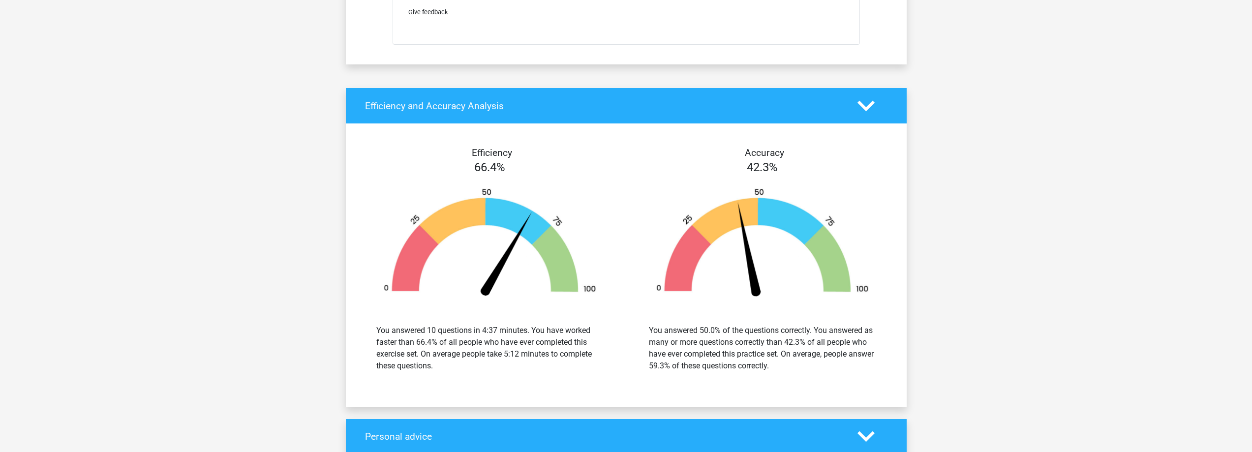
scroll to position [1918, 0]
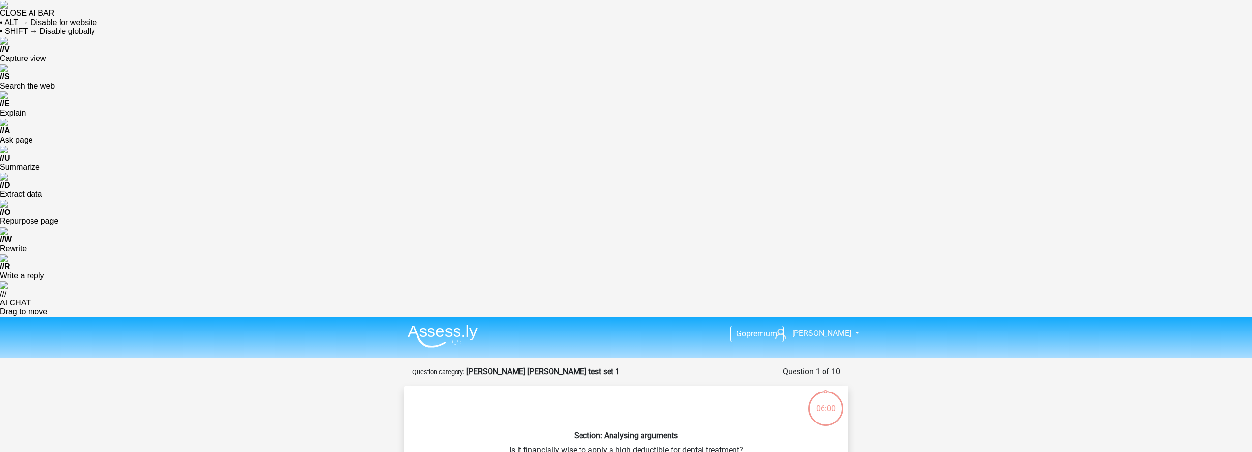
scroll to position [49, 0]
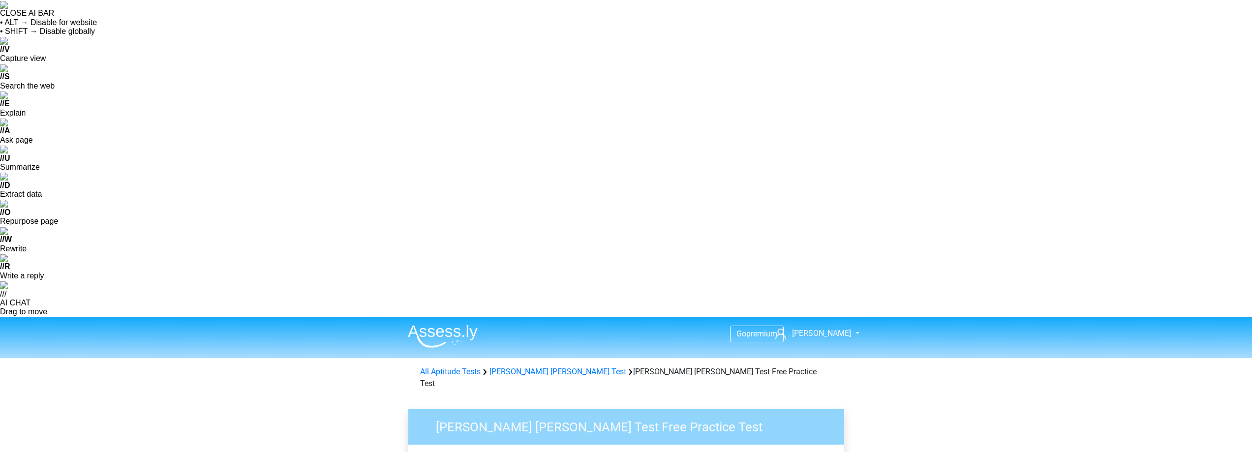
scroll to position [98, 0]
